Goal: Find contact information: Find contact information

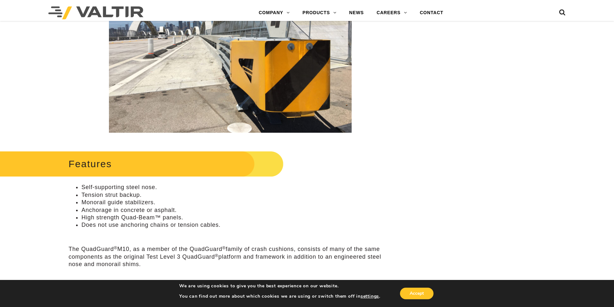
scroll to position [161, 0]
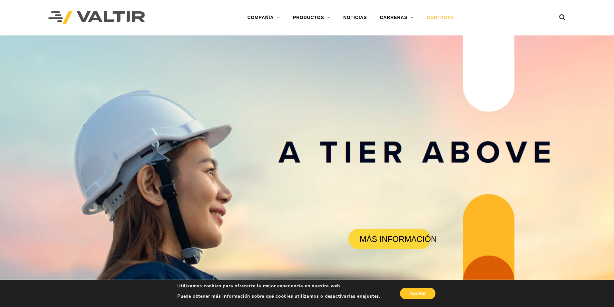
click at [442, 18] on font "CONTACTO" at bounding box center [440, 17] width 27 height 5
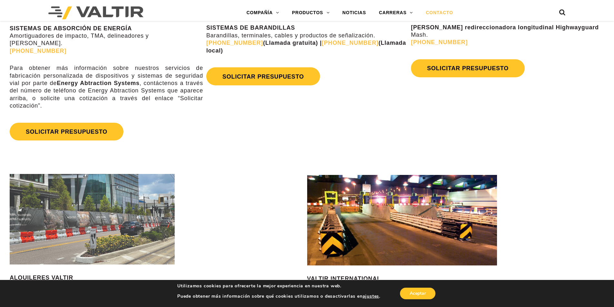
scroll to position [645, 0]
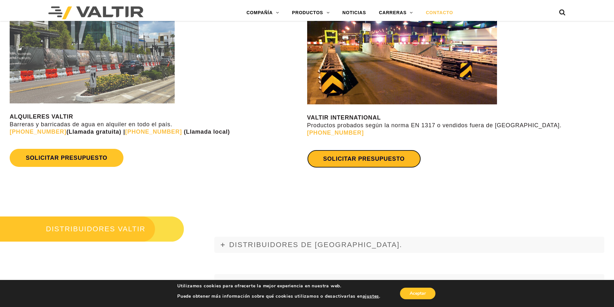
click at [340, 156] on font "SOLICITAR PRESUPUESTO" at bounding box center [364, 159] width 82 height 6
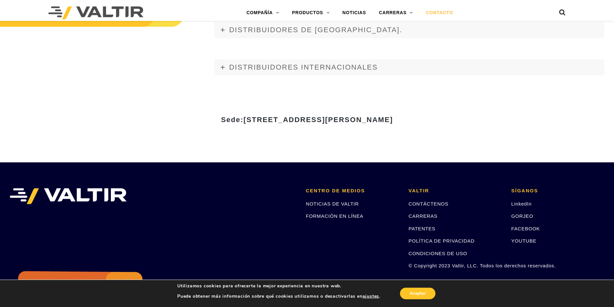
scroll to position [806, 0]
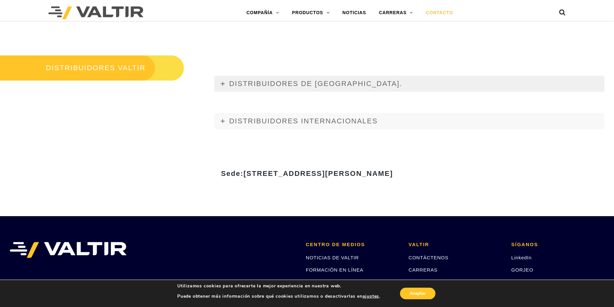
click at [282, 76] on link "DISTRIBUIDORES DE EE. UU." at bounding box center [409, 84] width 390 height 16
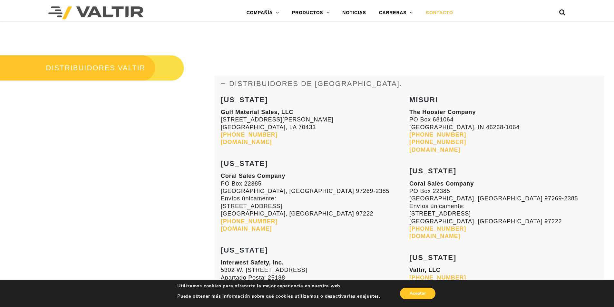
click at [254, 80] on font "DISTRIBUIDORES DE EE. UU." at bounding box center [315, 84] width 173 height 8
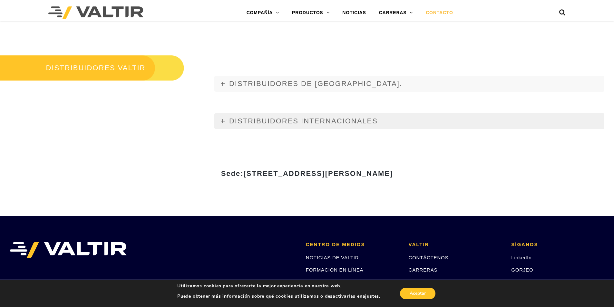
click at [267, 117] on font "DISTRIBUIDORES INTERNACIONALES" at bounding box center [303, 121] width 149 height 8
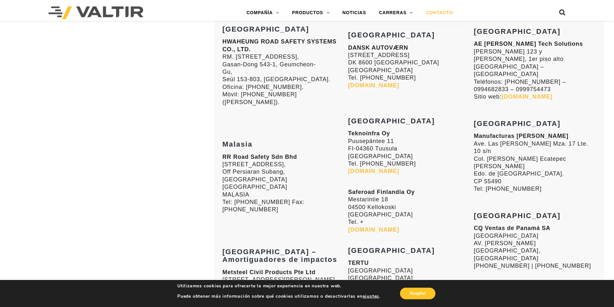
scroll to position [1325, 0]
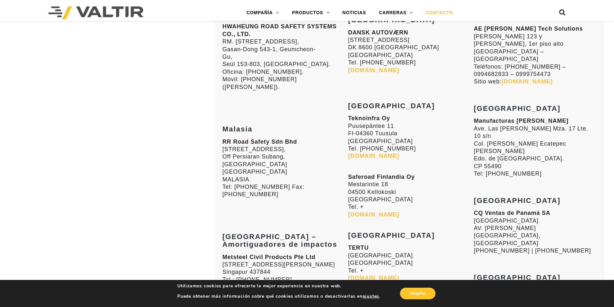
click at [492, 125] on font "Ave. Las Torres Mza. 17 Lte. 10 s/n" at bounding box center [531, 132] width 114 height 14
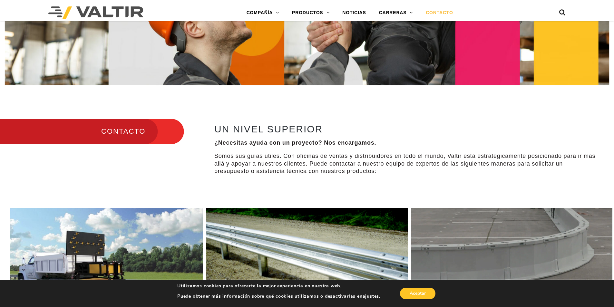
scroll to position [183, 0]
